Goal: Connect with others: Participate in discussion

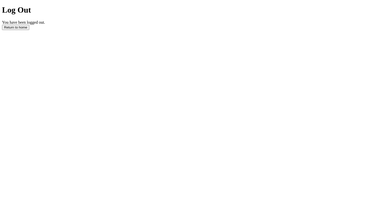
click at [29, 30] on button "Return to home" at bounding box center [15, 27] width 27 height 5
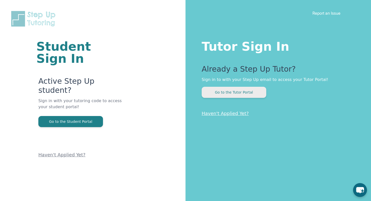
click at [230, 92] on button "Go to the Tutor Portal" at bounding box center [234, 92] width 65 height 11
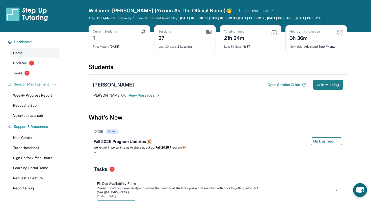
click at [320, 86] on span "Join Meeting" at bounding box center [329, 84] width 22 height 3
